Goal: Task Accomplishment & Management: Complete application form

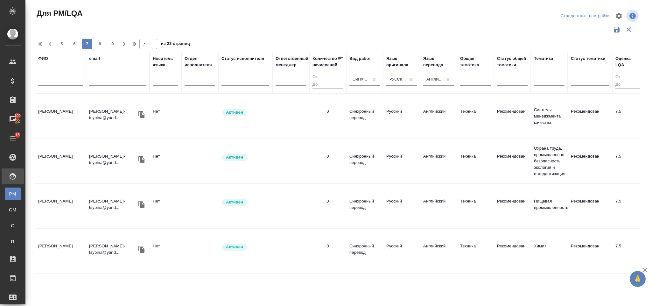
scroll to position [659, 0]
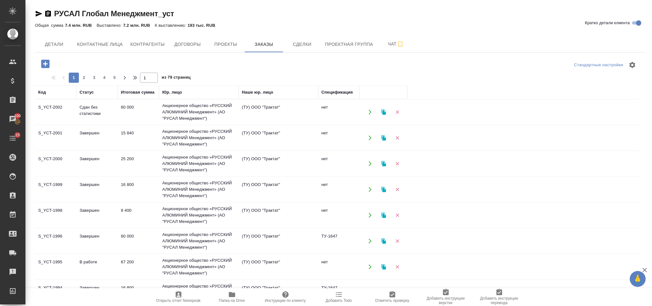
click at [187, 116] on td "Акционерное общество «РУССКИЙ АЛЮМИНИЙ Менеджмент» (АО "РУСАЛ Менеджмент")" at bounding box center [199, 111] width 80 height 25
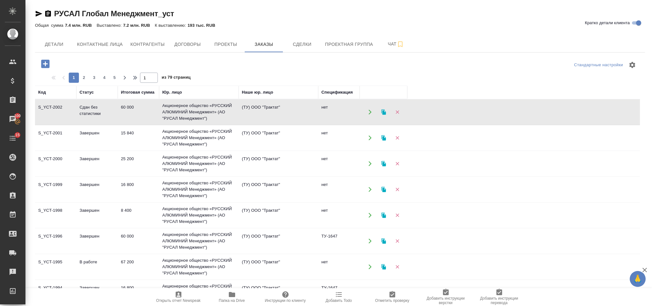
click at [187, 116] on td "Акционерное общество «РУССКИЙ АЛЮМИНИЙ Менеджмент» (АО "РУСАЛ Менеджмент")" at bounding box center [199, 111] width 80 height 25
click at [225, 145] on td "Акционерное общество «РУССКИЙ АЛЮМИНИЙ Менеджмент» (АО "РУСАЛ Менеджмент")" at bounding box center [199, 137] width 80 height 25
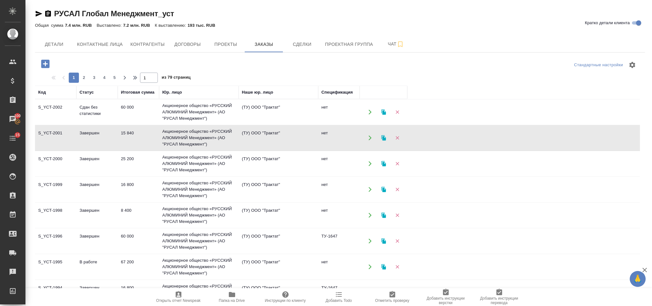
click at [225, 145] on td "Акционерное общество «РУССКИЙ АЛЮМИНИЙ Менеджмент» (АО "РУСАЛ Менеджмент")" at bounding box center [199, 137] width 80 height 25
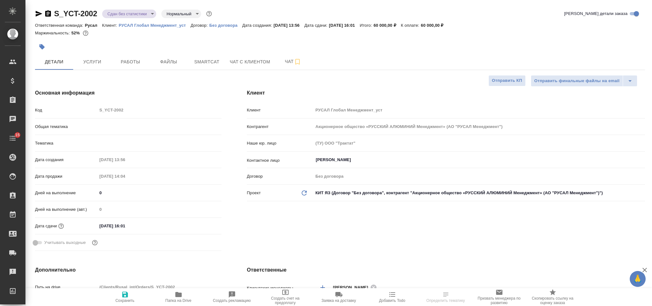
select select "RU"
type textarea "x"
type input "Васильев Евгений"
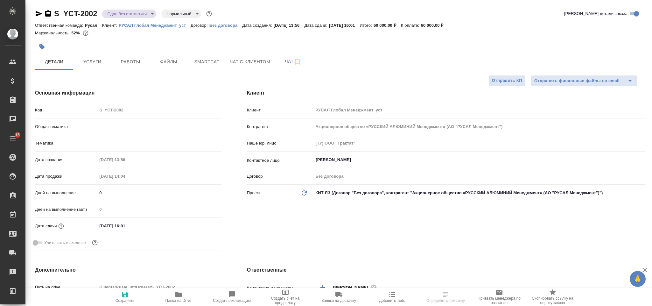
type input "Русал"
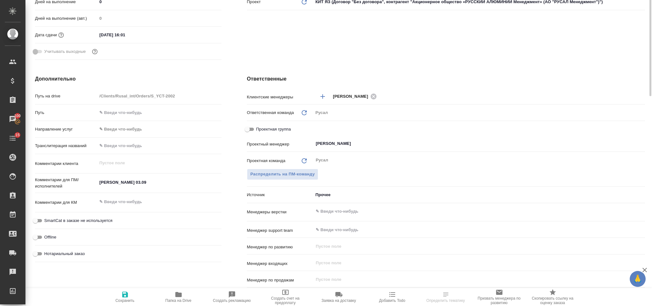
scroll to position [48, 0]
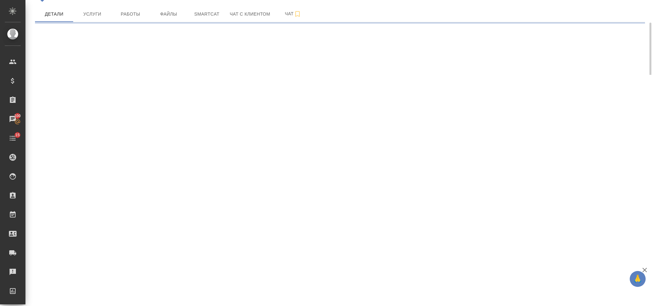
select select "RU"
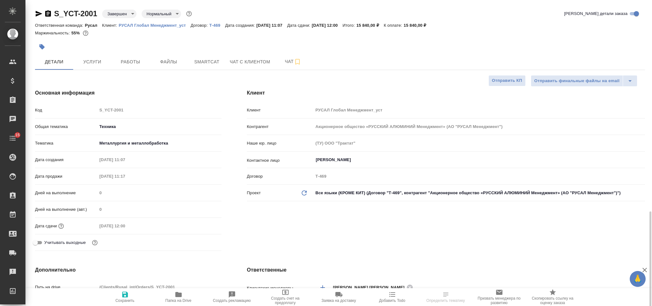
select select "RU"
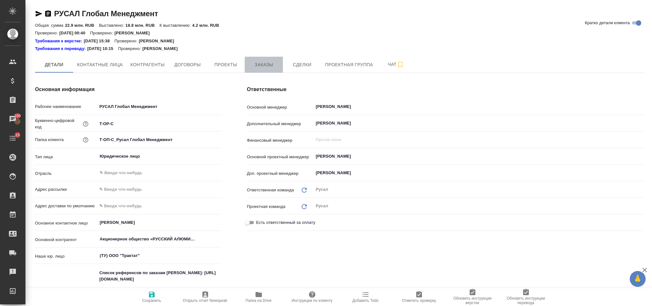
click at [276, 63] on span "Заказы" at bounding box center [263, 65] width 31 height 8
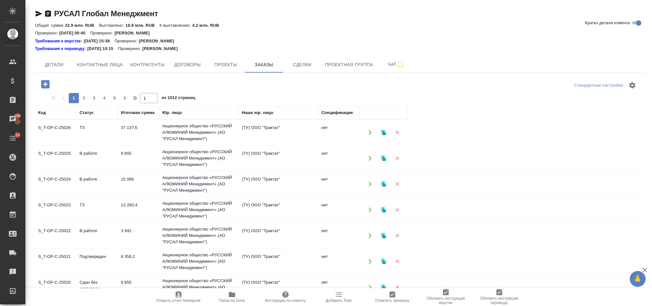
click at [49, 80] on icon "button" at bounding box center [45, 84] width 8 height 8
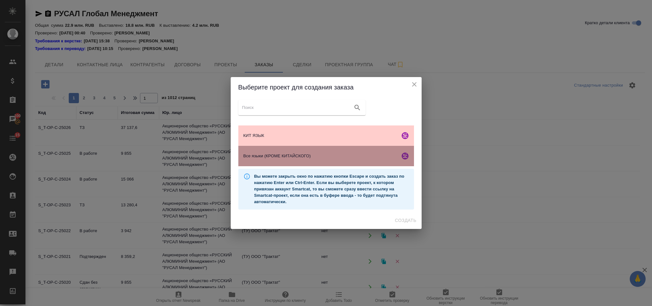
click at [307, 155] on span "Все языки (КРОМЕ КИТАЙСКОГО)" at bounding box center [320, 156] width 154 height 6
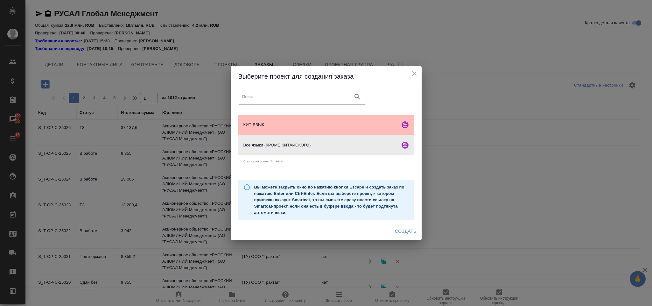
click at [309, 132] on div "КИТ ЯЗЫК" at bounding box center [326, 124] width 176 height 20
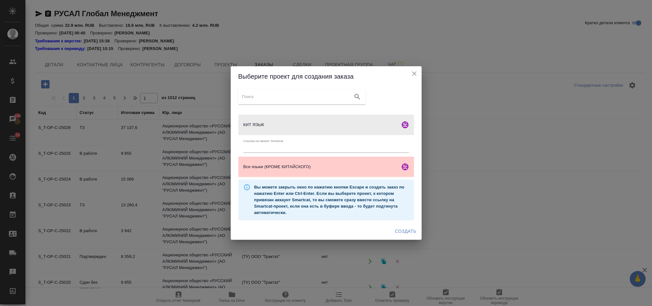
click at [399, 226] on button "Создать" at bounding box center [405, 231] width 26 height 12
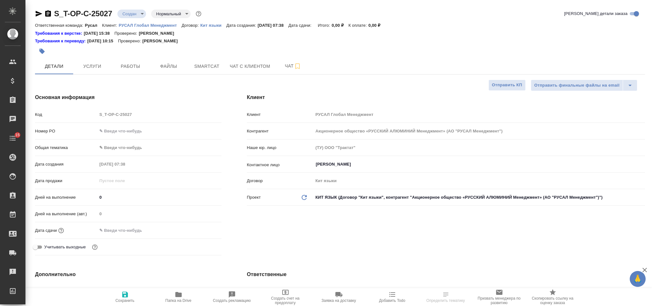
select select "RU"
click at [142, 128] on input "text" at bounding box center [159, 130] width 124 height 9
type input "от Исаева_0"
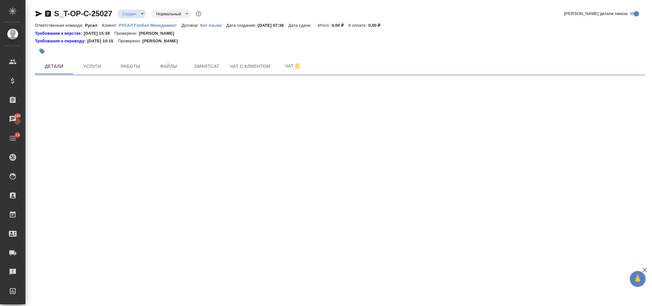
select select "RU"
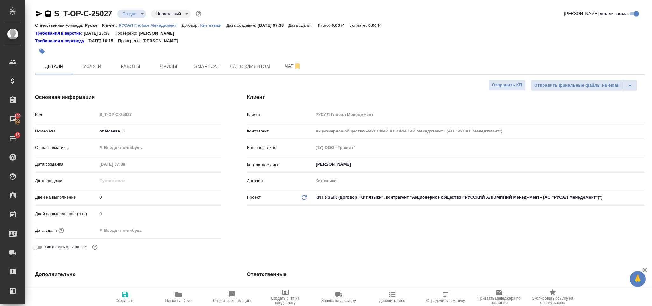
type textarea "x"
drag, startPoint x: 0, startPoint y: 0, endPoint x: 142, endPoint y: 128, distance: 190.7
click at [142, 128] on input "от Исаева_0" at bounding box center [159, 130] width 124 height 9
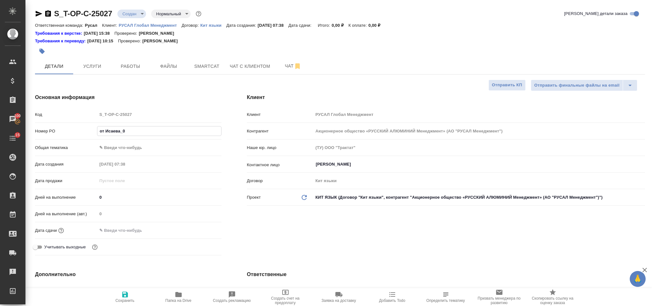
type input "от Исаева_04"
type textarea "x"
type input "от Исаева_04."
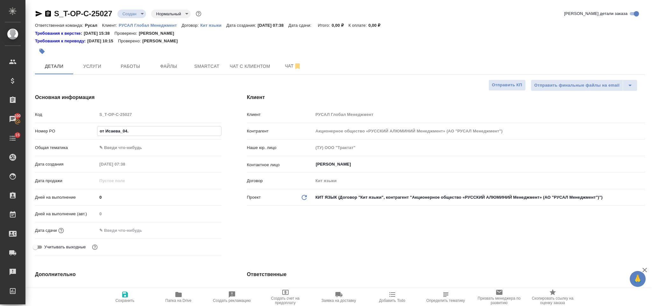
type textarea "x"
type input "от Исаева_04.0"
type textarea "x"
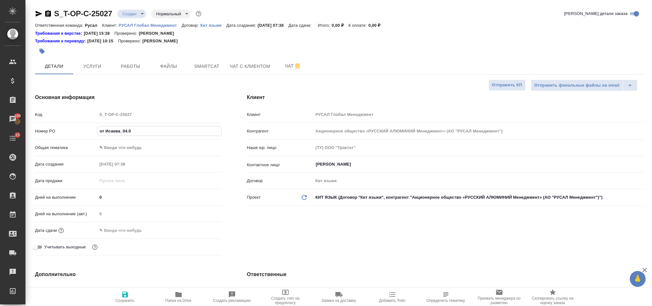
type textarea "x"
type input "от Исаева_04.09"
type textarea "x"
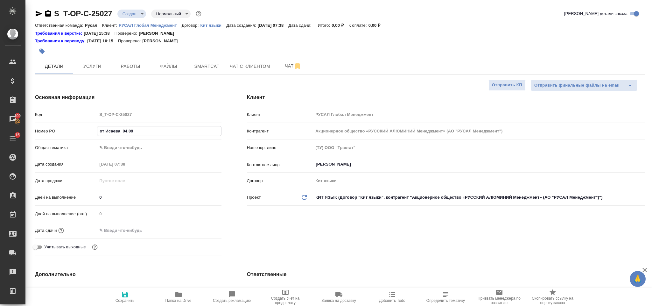
type textarea "x"
type input "от Исаева_04.09"
click at [130, 154] on div "Общая тематика ✎ Введи что-нибудь" at bounding box center [128, 150] width 186 height 17
type textarea "x"
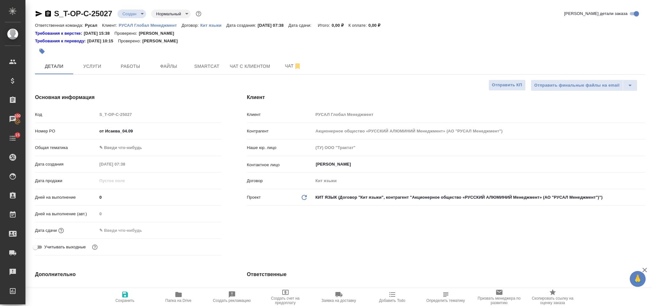
type textarea "x"
click at [126, 147] on body "🙏 .cls-1 fill:#fff; AWATERA Gorlenko Yuliua Клиенты Спецификации Заказы 100 Чат…" at bounding box center [326, 153] width 652 height 306
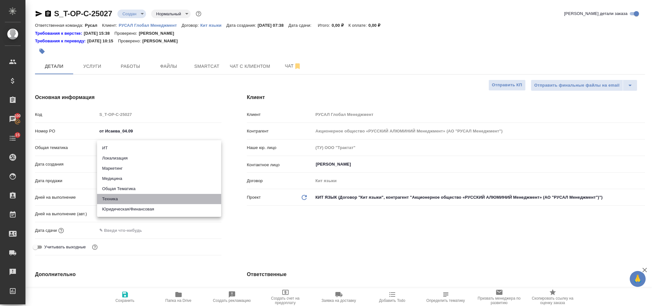
click at [125, 197] on li "Техника" at bounding box center [159, 199] width 124 height 10
type input "tech"
type textarea "x"
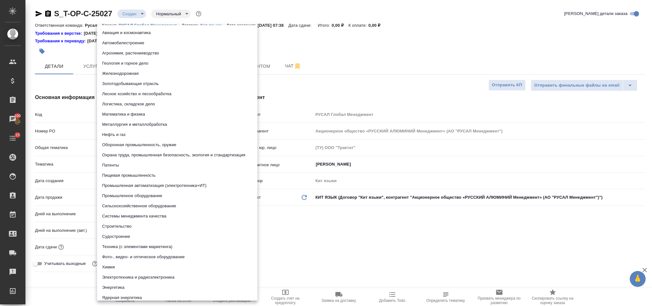
click at [127, 162] on body "🙏 .cls-1 fill:#fff; AWATERA Gorlenko Yuliua Клиенты Спецификации Заказы 100 Чат…" at bounding box center [326, 153] width 652 height 306
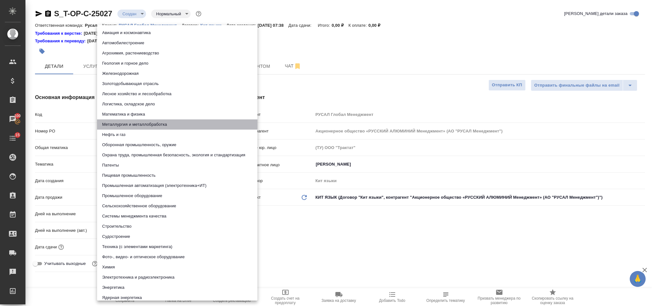
click at [159, 121] on li "Металлургия и металлобработка" at bounding box center [177, 124] width 160 height 10
type textarea "x"
type input "60014e23f7d9dc5f480a3cf8"
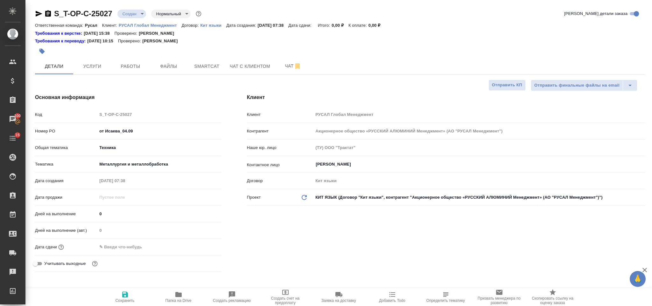
click at [140, 247] on input "text" at bounding box center [125, 246] width 56 height 9
click at [199, 246] on icon "button" at bounding box center [203, 246] width 8 height 8
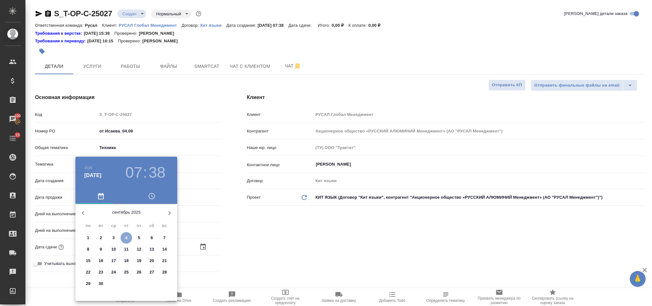
click at [126, 235] on p "4" at bounding box center [126, 237] width 2 height 6
type input "04.09.2025 07:38"
type textarea "x"
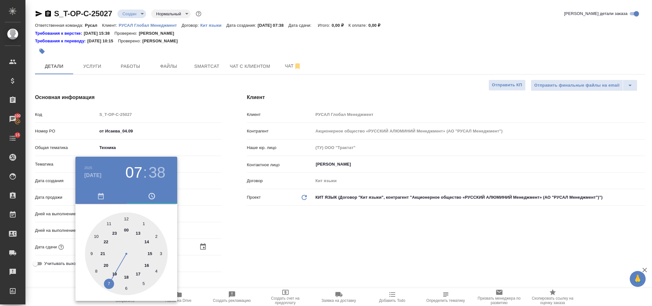
click at [147, 240] on div at bounding box center [126, 253] width 83 height 83
type input "04.09.2025 14:38"
type textarea "x"
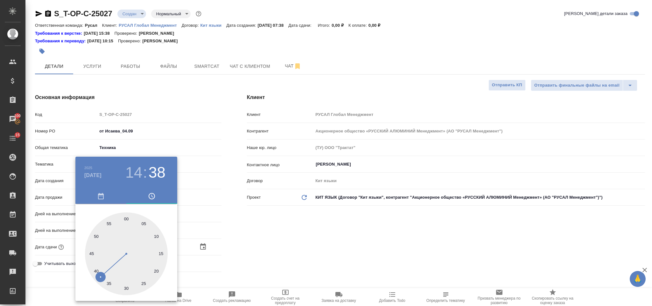
click at [126, 216] on div at bounding box center [126, 253] width 83 height 83
type input "04.09.2025 14:00"
type textarea "x"
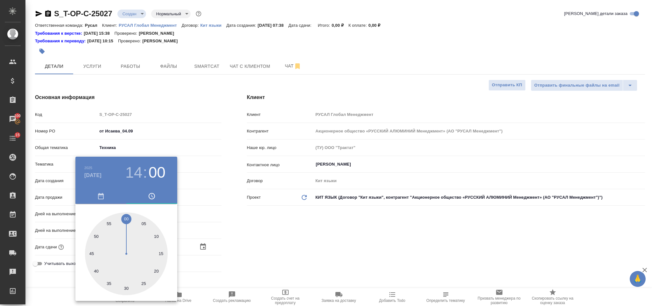
click at [243, 236] on div at bounding box center [326, 153] width 652 height 306
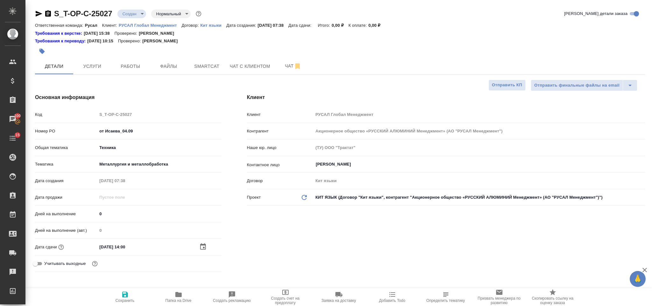
click at [127, 291] on icon "button" at bounding box center [125, 294] width 8 height 8
type textarea "x"
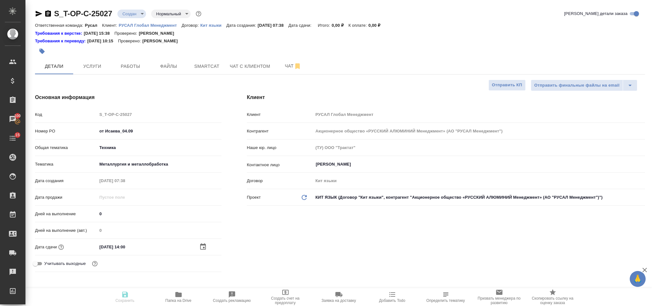
type textarea "x"
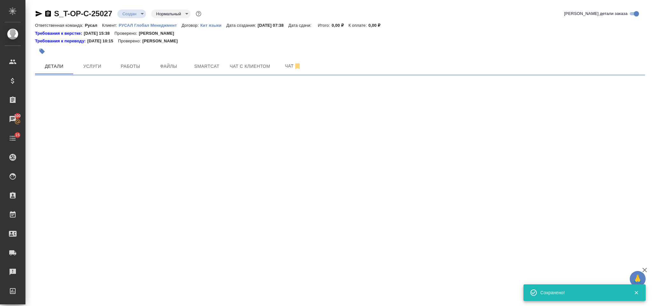
select select "RU"
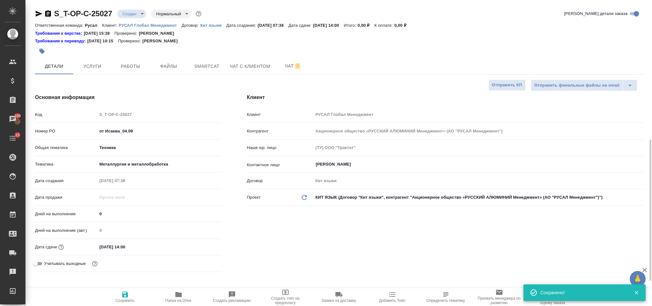
type textarea "x"
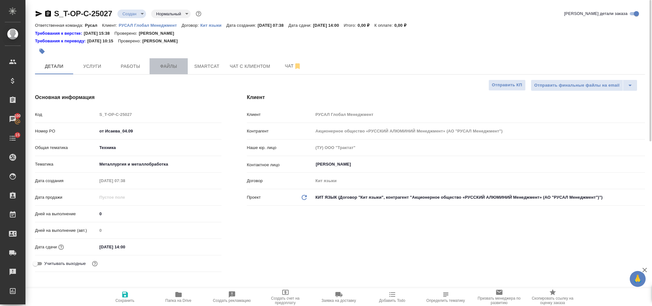
click at [176, 64] on span "Файлы" at bounding box center [168, 66] width 31 height 8
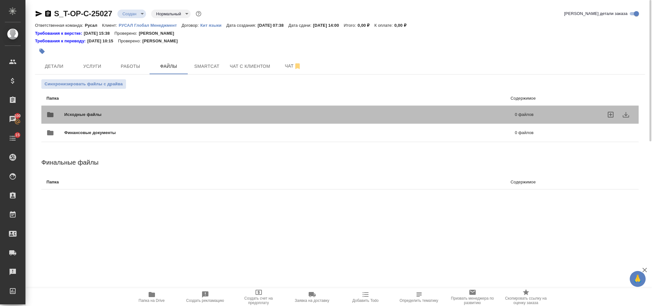
click at [135, 114] on span "Исходные файлы" at bounding box center [186, 114] width 244 height 6
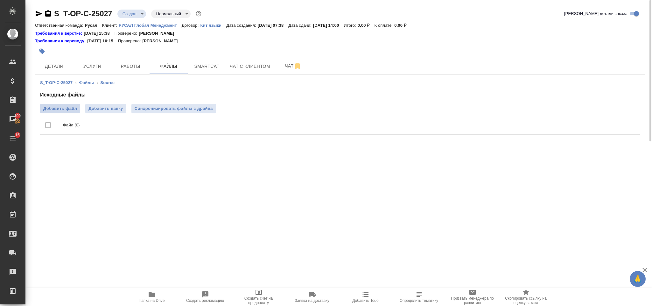
click at [60, 111] on span "Добавить файл" at bounding box center [60, 108] width 34 height 6
click at [0, 0] on input "Добавить файл" at bounding box center [0, 0] width 0 height 0
click at [98, 62] on span "Услуги" at bounding box center [92, 66] width 31 height 8
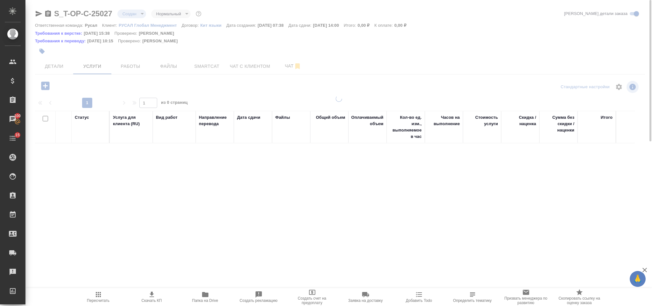
click at [50, 84] on icon "button" at bounding box center [45, 85] width 11 height 11
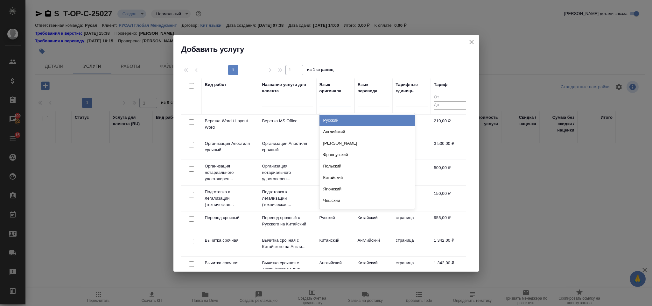
click at [330, 100] on div at bounding box center [335, 99] width 32 height 9
click at [341, 114] on div "Русский" at bounding box center [366, 119] width 95 height 11
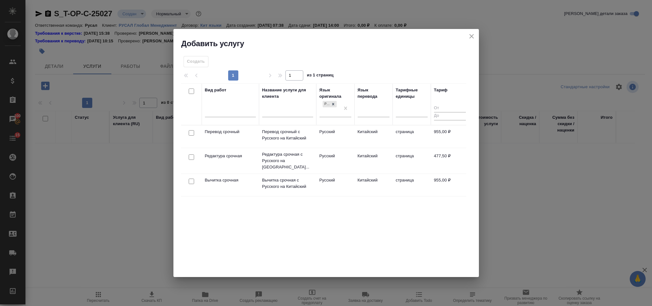
click at [372, 104] on div "Язык перевода" at bounding box center [373, 104] width 32 height 35
click at [374, 111] on div at bounding box center [373, 110] width 32 height 9
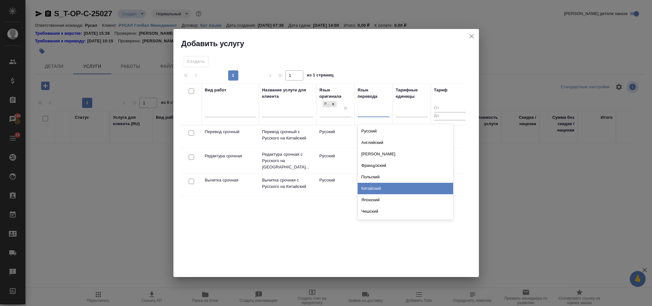
click at [381, 185] on div "Китайский" at bounding box center [404, 188] width 95 height 11
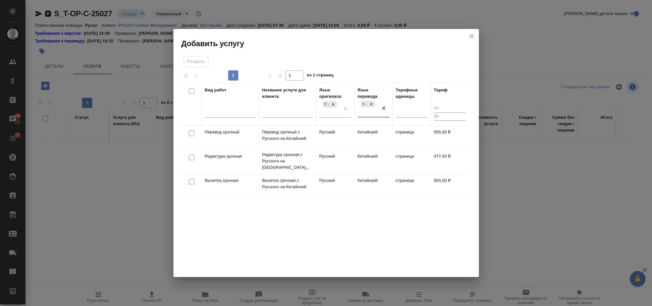
click at [192, 131] on input "checkbox" at bounding box center [191, 132] width 5 height 5
checkbox input "true"
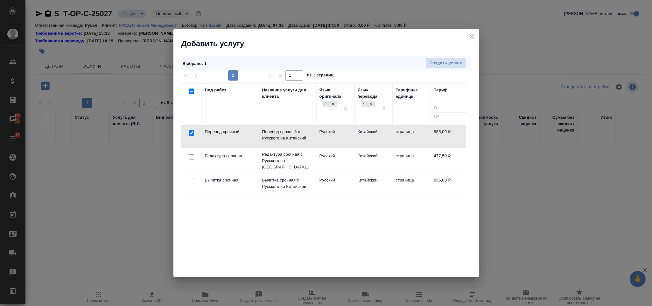
click at [187, 162] on td at bounding box center [191, 160] width 21 height 22
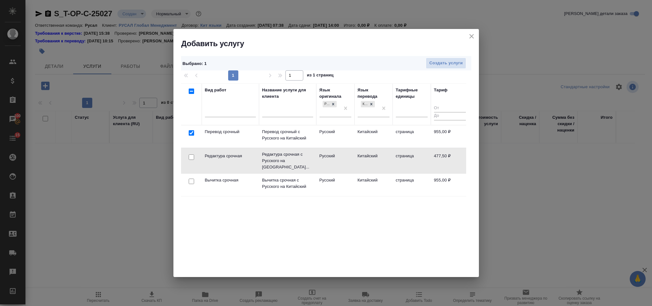
click at [191, 159] on div at bounding box center [191, 157] width 14 height 9
click at [191, 157] on input "checkbox" at bounding box center [191, 156] width 5 height 5
checkbox input "true"
click at [462, 59] on span "Создать услуги" at bounding box center [445, 62] width 33 height 7
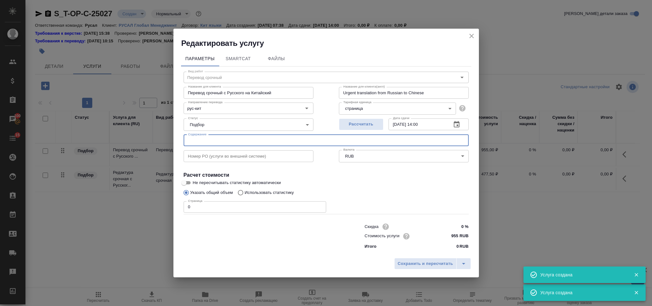
type input "Перевод срочный"
type input "Перевод срочный с Русского на Китайский"
type input "Urgent translation from Russian to Chinese"
type input "955 RUB"
click at [278, 139] on input "text" at bounding box center [326, 140] width 285 height 11
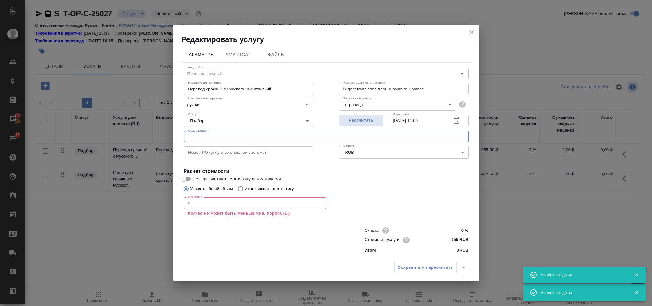
paste input "1072431.ТЗ"
type input "1072431.ТЗ"
click at [223, 198] on input "0" at bounding box center [255, 202] width 142 height 11
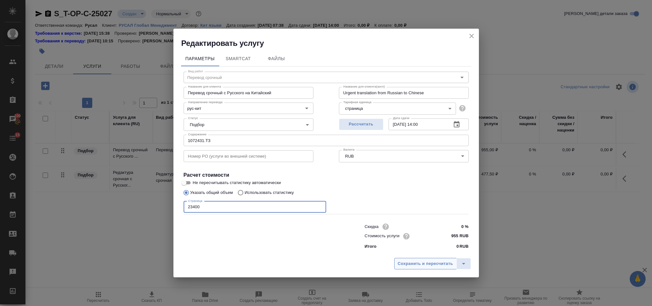
type input "23400"
click at [432, 261] on span "Сохранить и пересчитать" at bounding box center [425, 263] width 55 height 7
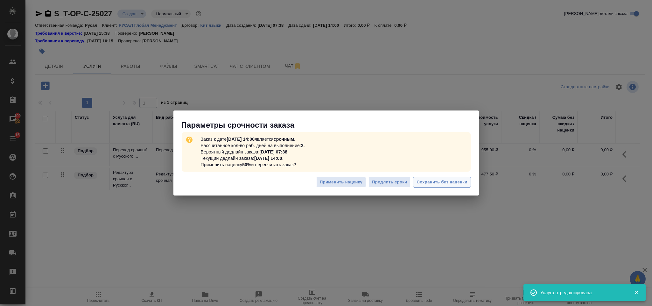
click at [443, 186] on button "Сохранить без наценки" at bounding box center [442, 182] width 58 height 11
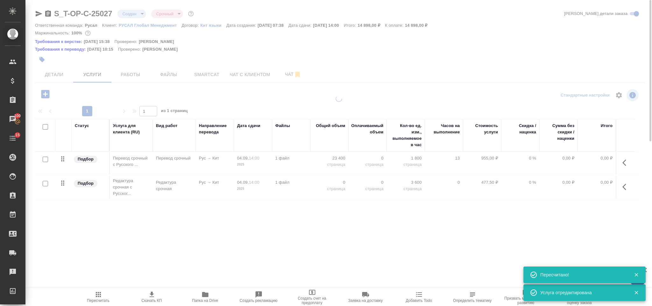
type input "urgent"
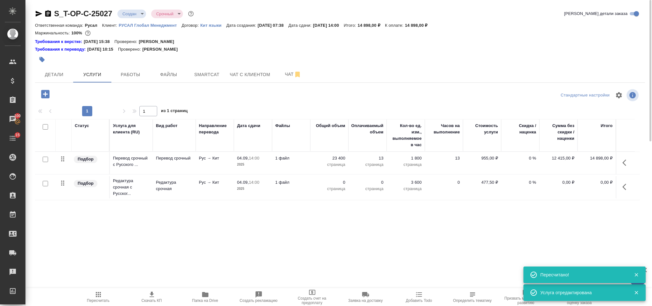
click at [624, 184] on icon "button" at bounding box center [626, 187] width 8 height 8
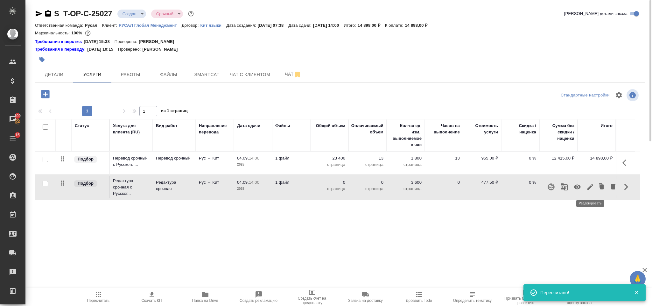
click at [587, 191] on icon "button" at bounding box center [590, 187] width 8 height 8
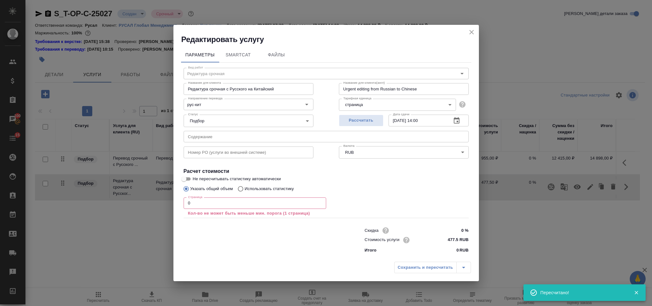
click at [217, 204] on input "0" at bounding box center [255, 202] width 142 height 11
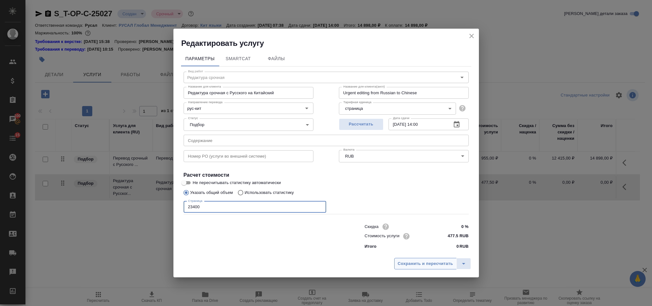
type input "23400"
click at [418, 263] on span "Сохранить и пересчитать" at bounding box center [425, 263] width 55 height 7
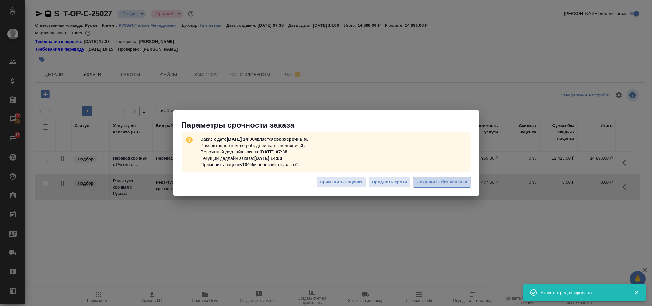
click at [425, 180] on span "Сохранить без наценки" at bounding box center [441, 181] width 51 height 7
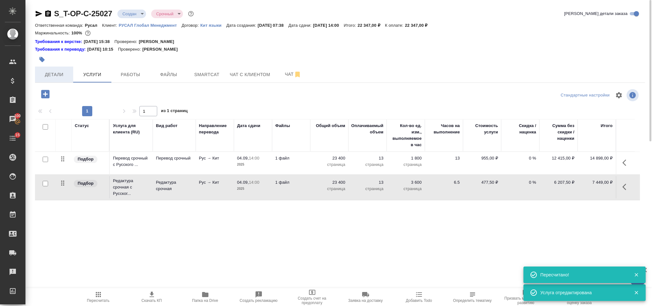
click at [64, 75] on span "Детали" at bounding box center [54, 75] width 31 height 8
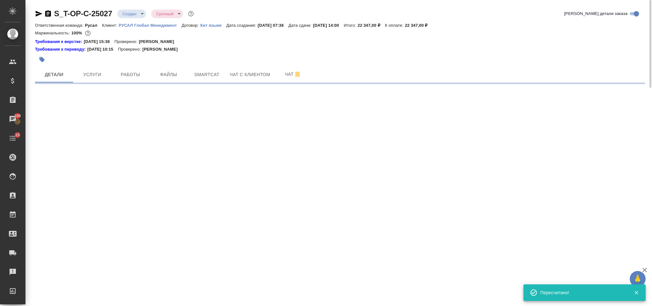
select select "RU"
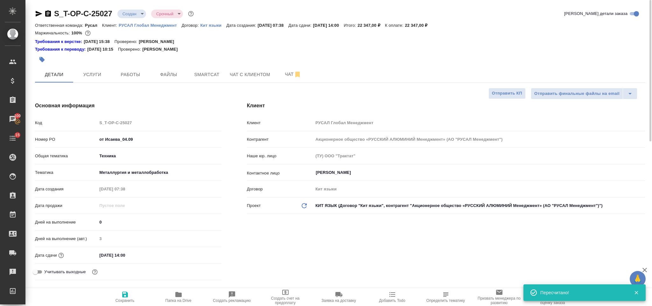
type textarea "x"
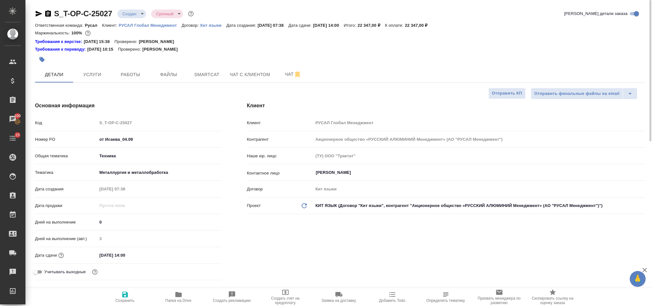
click at [37, 15] on icon "button" at bounding box center [39, 14] width 7 height 6
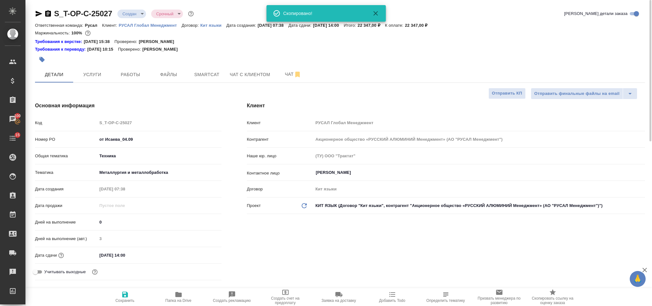
type textarea "x"
